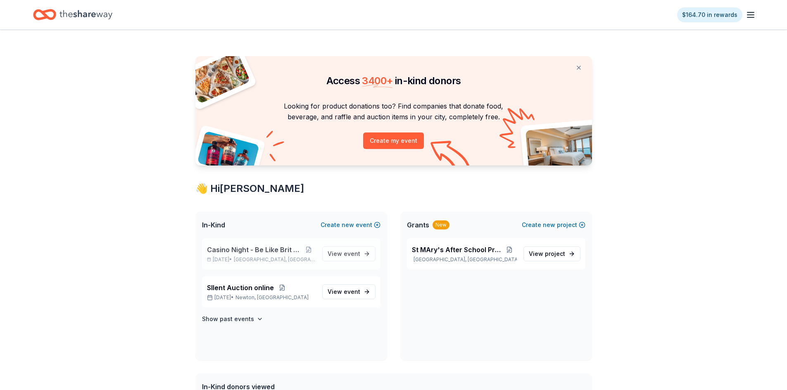
click at [250, 253] on span "Casino Night - Be Like Brit 15 Years" at bounding box center [254, 250] width 95 height 10
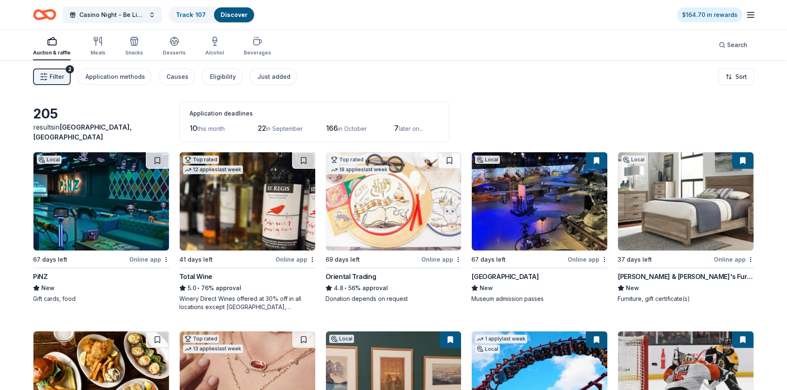
click at [231, 17] on link "Discover" at bounding box center [233, 14] width 27 height 7
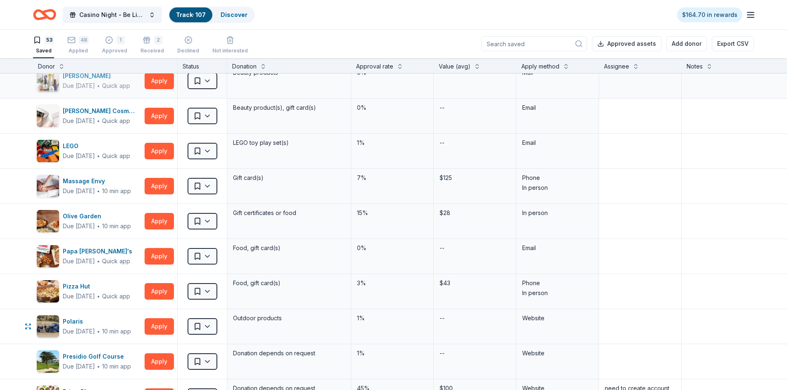
scroll to position [784, 0]
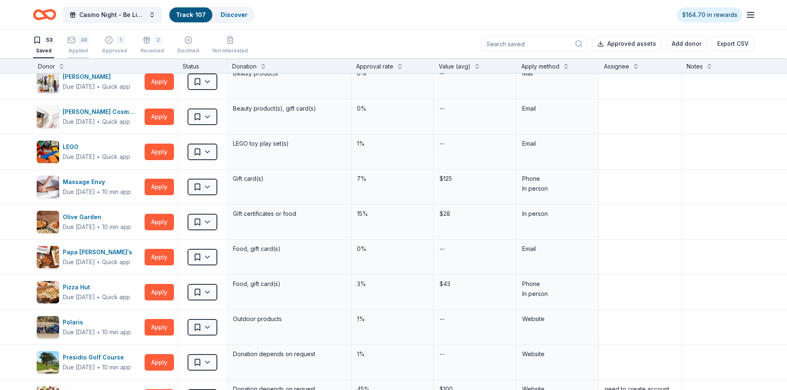
click at [76, 43] on div "48" at bounding box center [77, 40] width 21 height 8
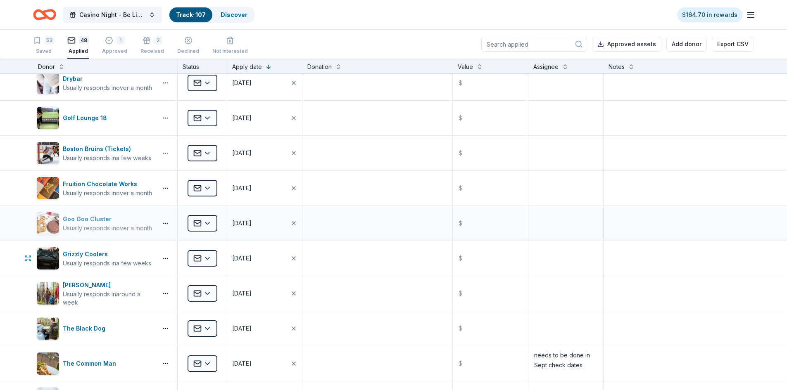
scroll to position [826, 0]
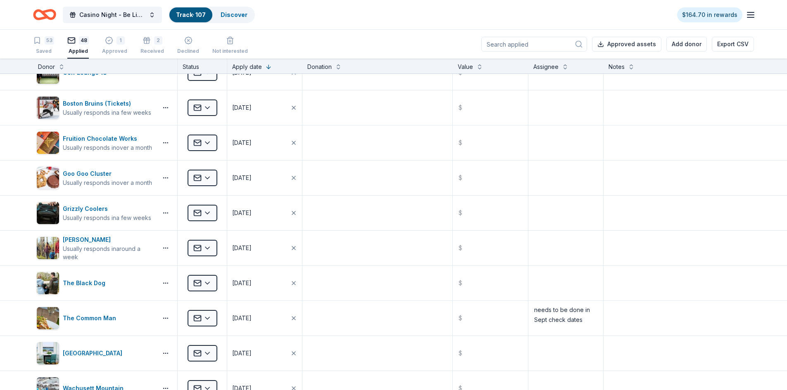
click at [531, 46] on input at bounding box center [534, 44] width 106 height 15
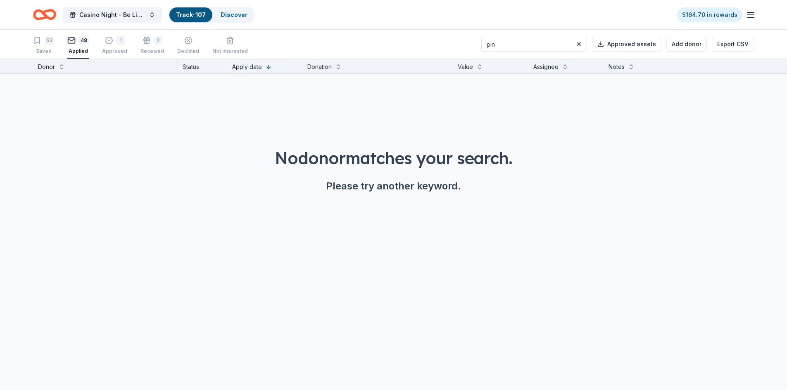
scroll to position [0, 0]
type input "p"
type input "m"
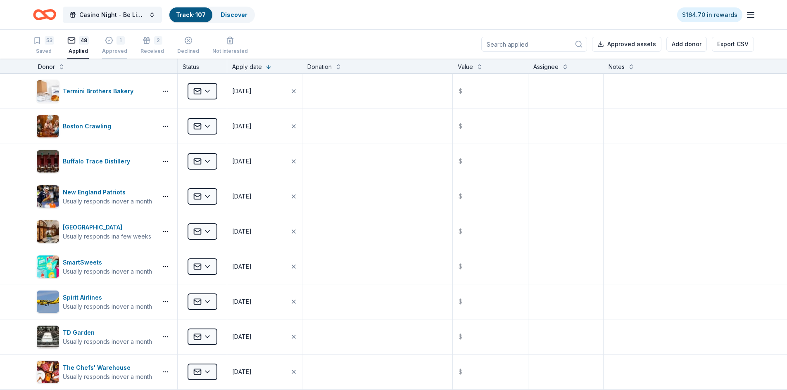
click at [116, 45] on div "1 Approved" at bounding box center [114, 45] width 25 height 18
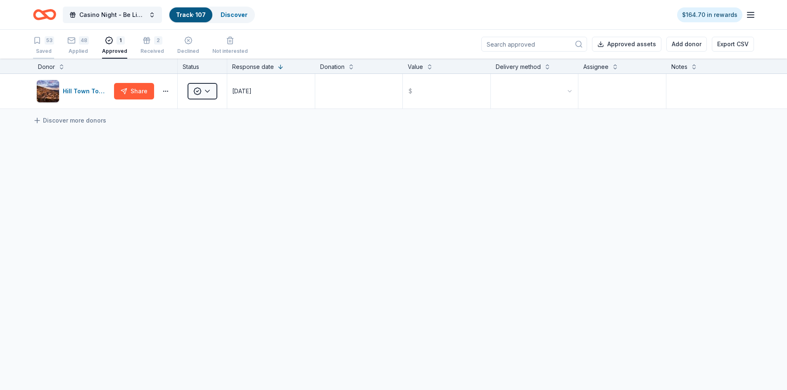
click at [42, 44] on div "53" at bounding box center [43, 40] width 21 height 8
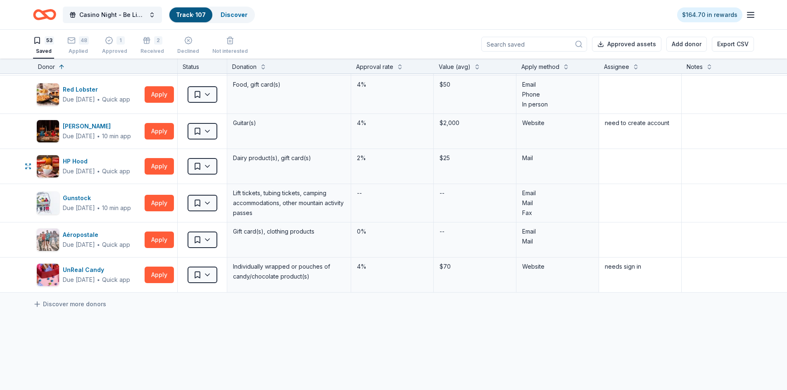
scroll to position [1651, 0]
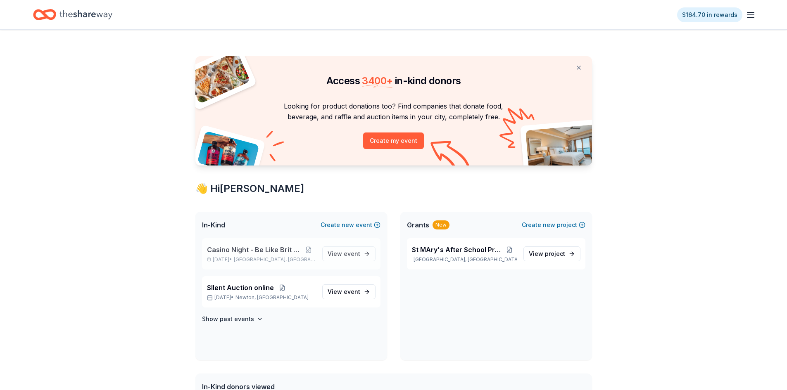
click at [235, 246] on span "Casino Night - Be Like Brit 15 Years" at bounding box center [254, 250] width 95 height 10
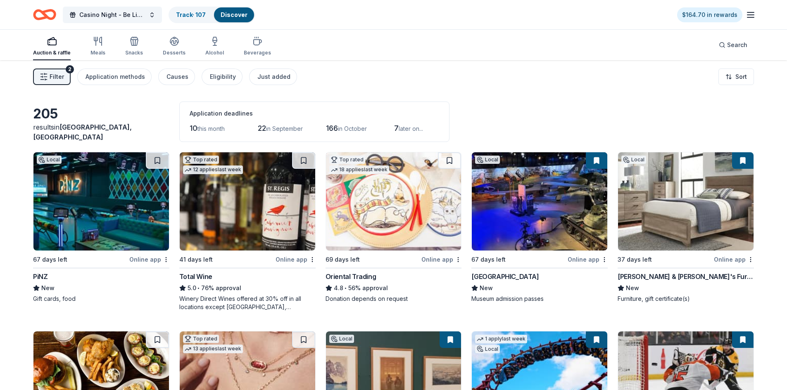
drag, startPoint x: 238, startPoint y: 16, endPoint x: 248, endPoint y: 19, distance: 10.7
click at [239, 16] on link "Discover" at bounding box center [233, 14] width 27 height 7
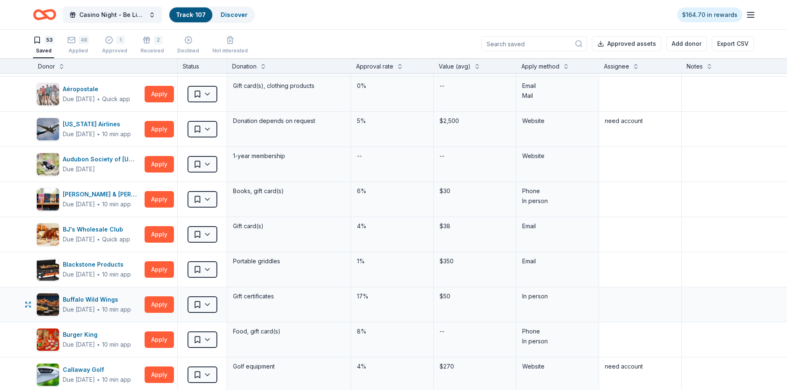
scroll to position [41, 0]
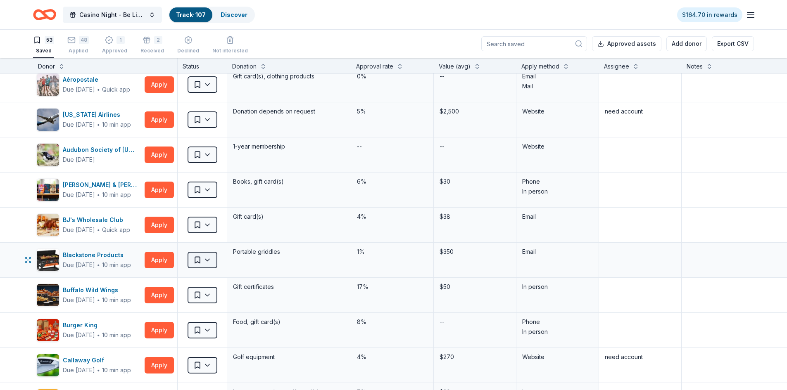
click at [210, 261] on html "Casino Night - Be Like Brit 15 Years Track · 107 Discover $164.70 in rewards 53…" at bounding box center [393, 195] width 787 height 390
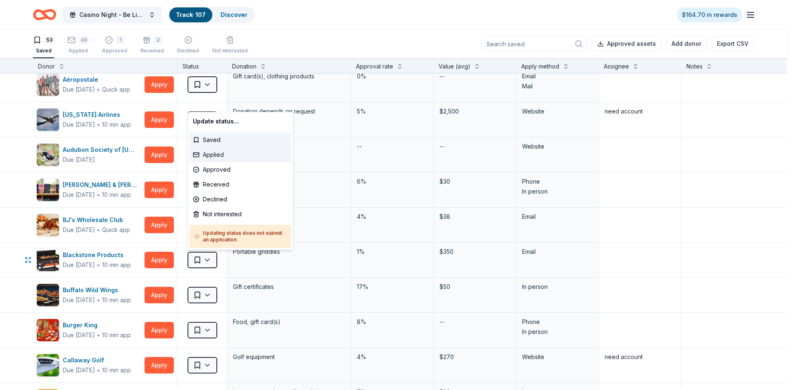
click at [219, 154] on div "Applied" at bounding box center [241, 154] width 102 height 15
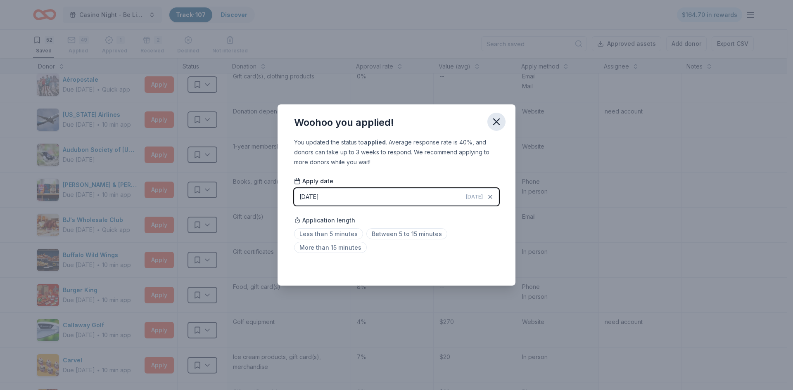
click at [499, 118] on icon "button" at bounding box center [496, 122] width 12 height 12
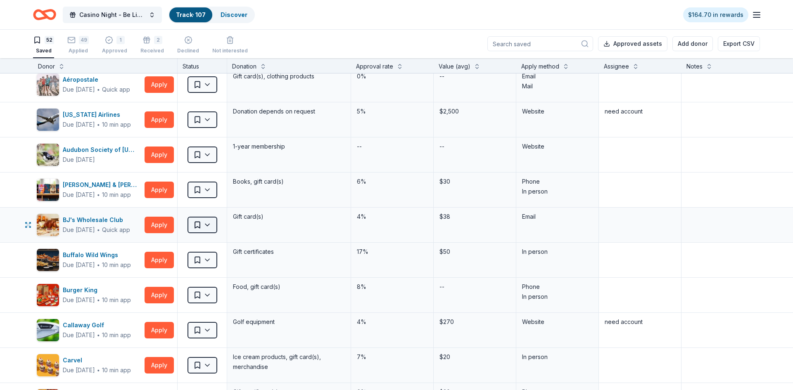
click at [199, 224] on html "Casino Night - Be Like Brit 15 Years Track · 107 Discover $164.70 in rewards 52…" at bounding box center [396, 195] width 793 height 390
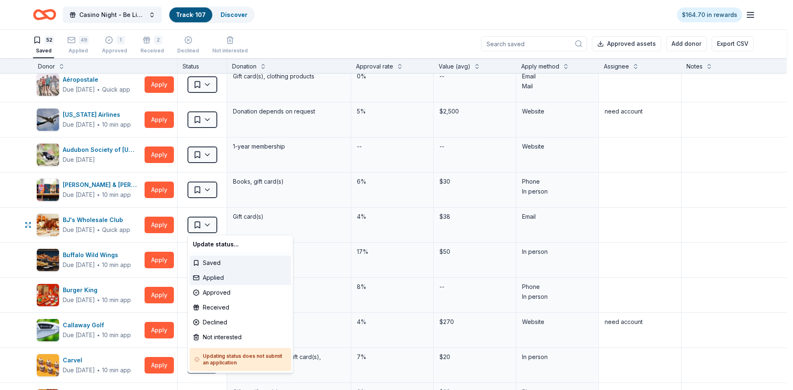
click at [218, 280] on div "Applied" at bounding box center [241, 277] width 102 height 15
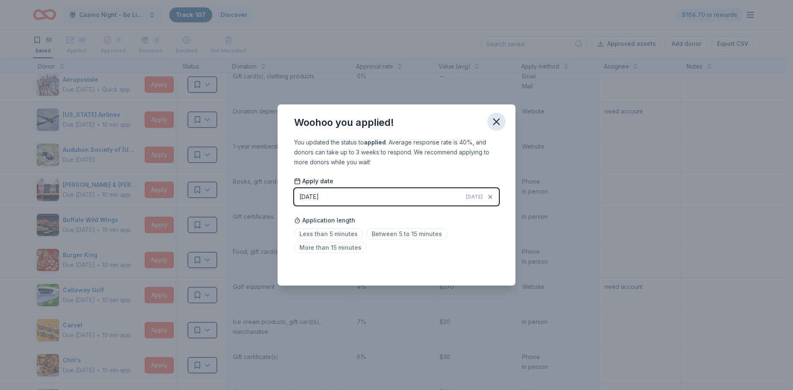
click at [496, 122] on icon "button" at bounding box center [496, 122] width 6 height 6
